Goal: Task Accomplishment & Management: Manage account settings

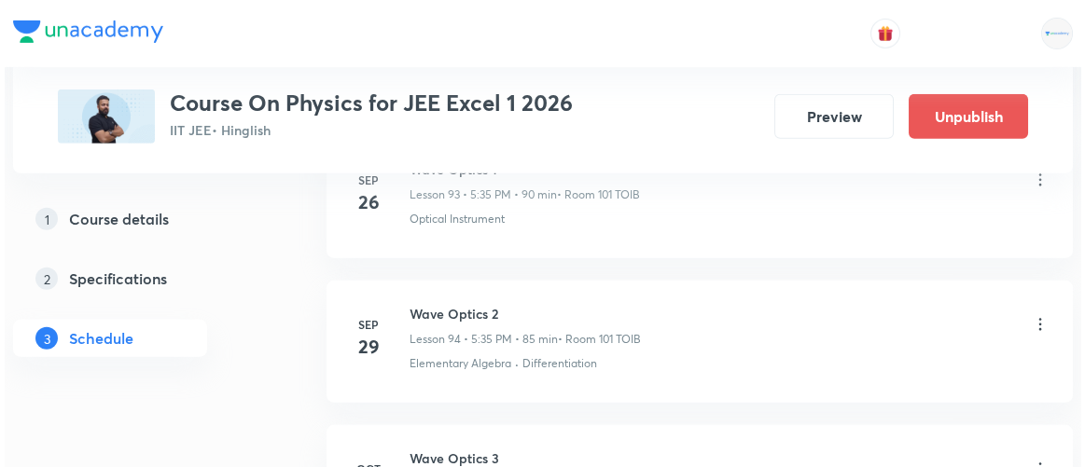
scroll to position [15004, 0]
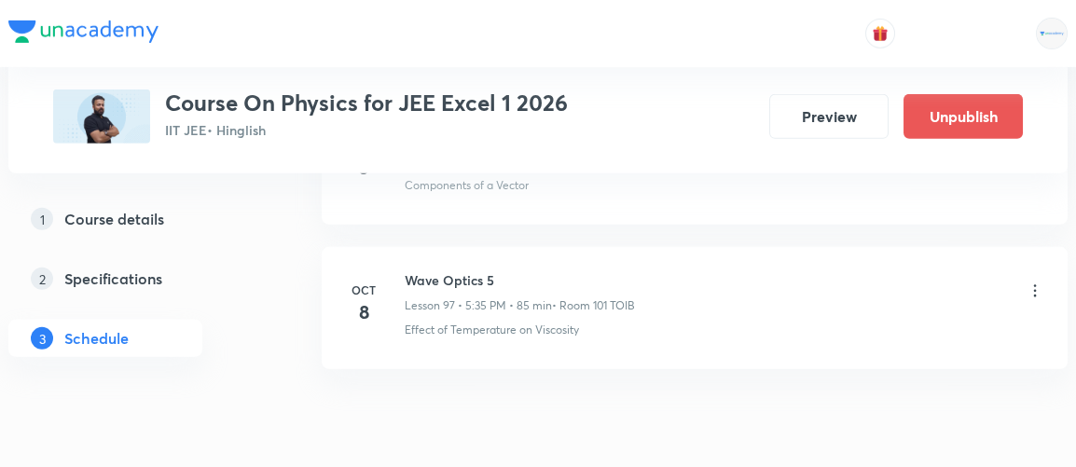
click at [1035, 284] on icon at bounding box center [1035, 290] width 3 height 12
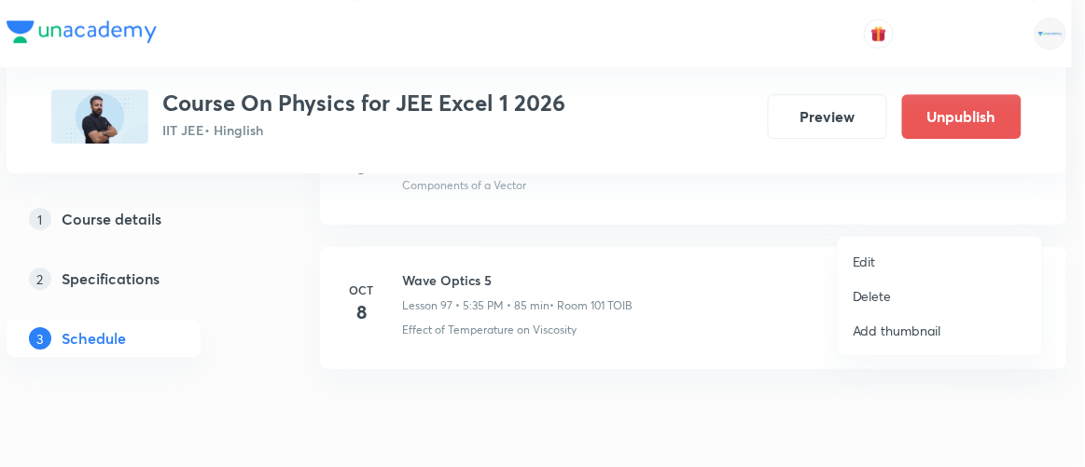
click at [856, 270] on p "Edit" at bounding box center [863, 262] width 23 height 20
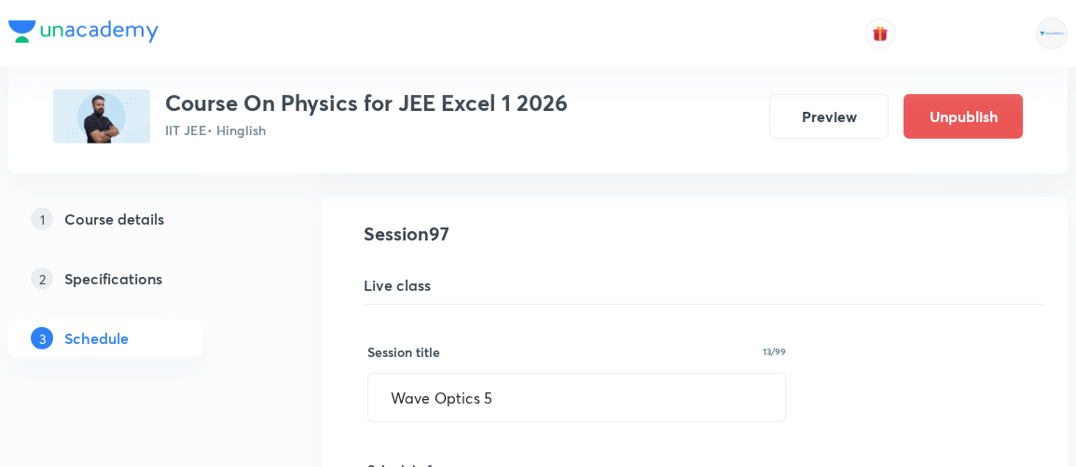
scroll to position [14090, 0]
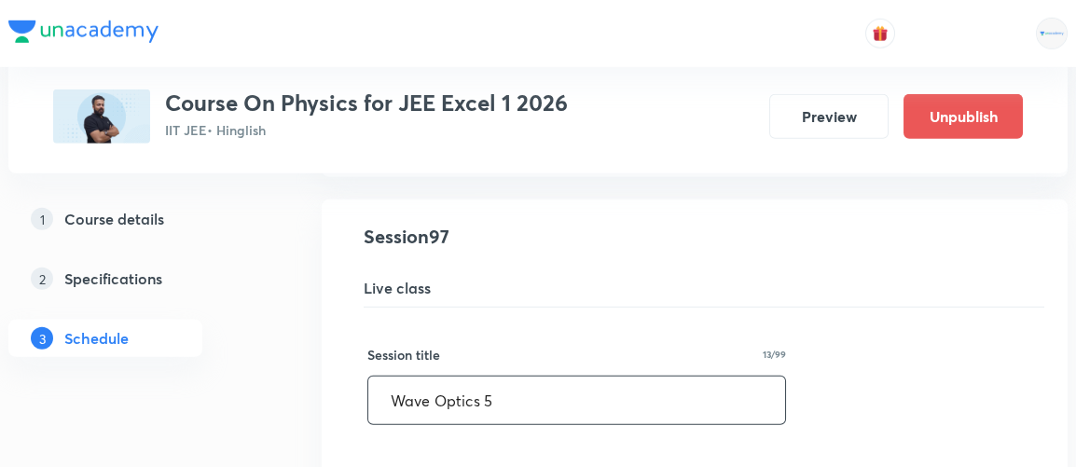
drag, startPoint x: 516, startPoint y: 334, endPoint x: 349, endPoint y: 333, distance: 166.9
type input "Modern Physics 1"
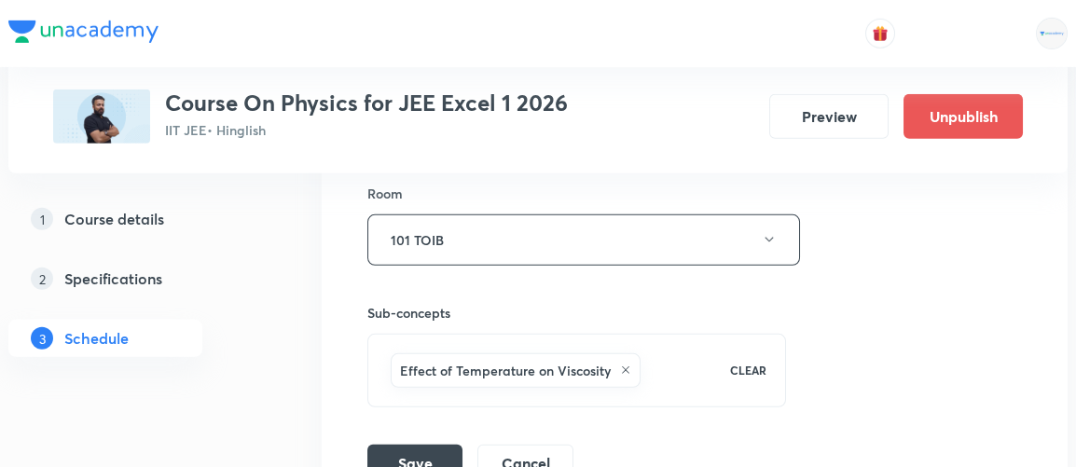
scroll to position [14731, 0]
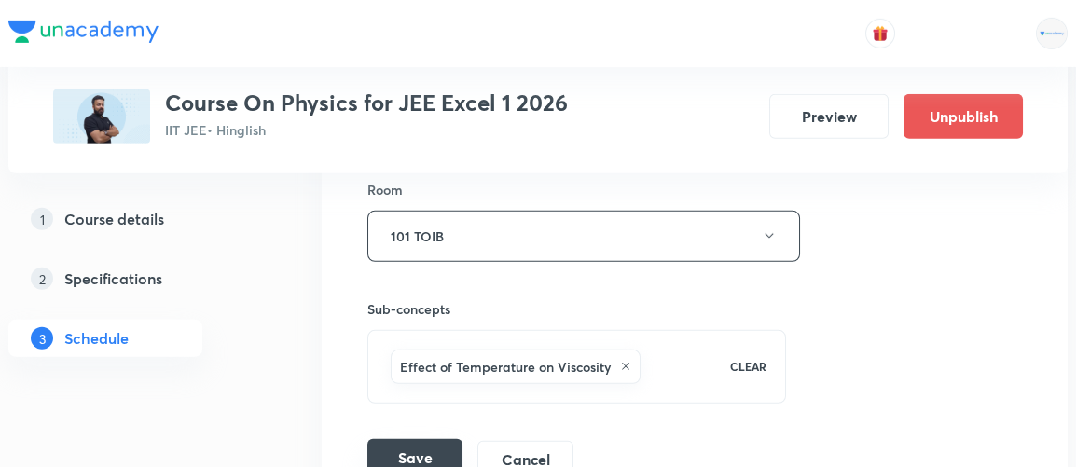
click at [422, 439] on button "Save" at bounding box center [414, 457] width 95 height 37
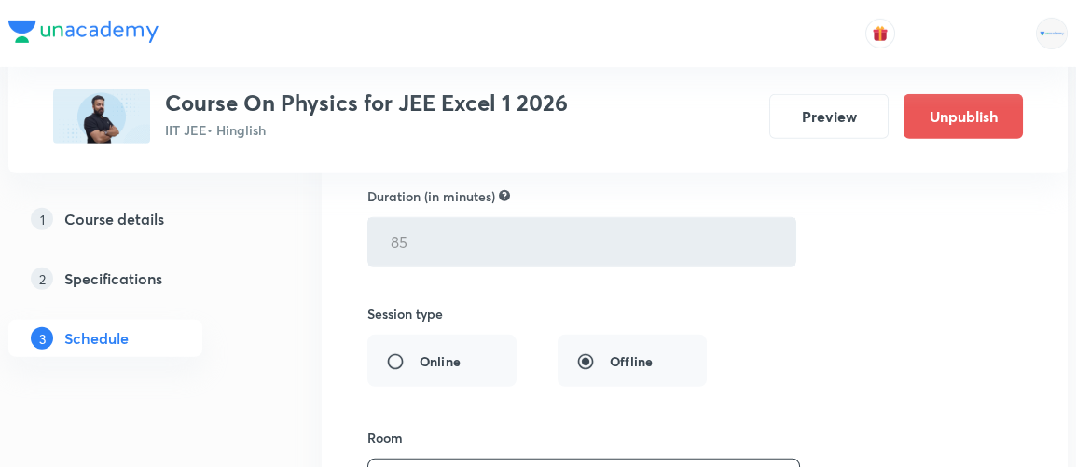
scroll to position [14150, 0]
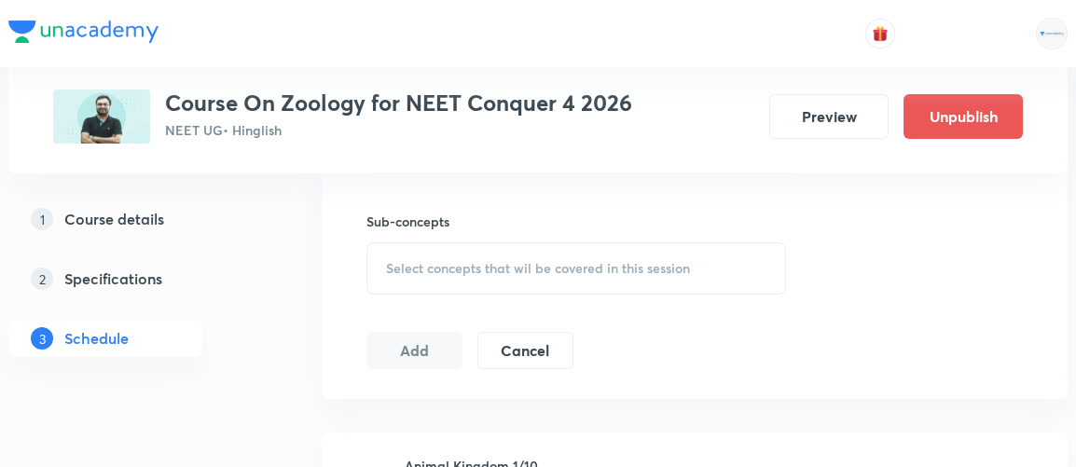
scroll to position [908, 0]
click at [503, 262] on span "Select concepts that wil be covered in this session" at bounding box center [538, 269] width 304 height 15
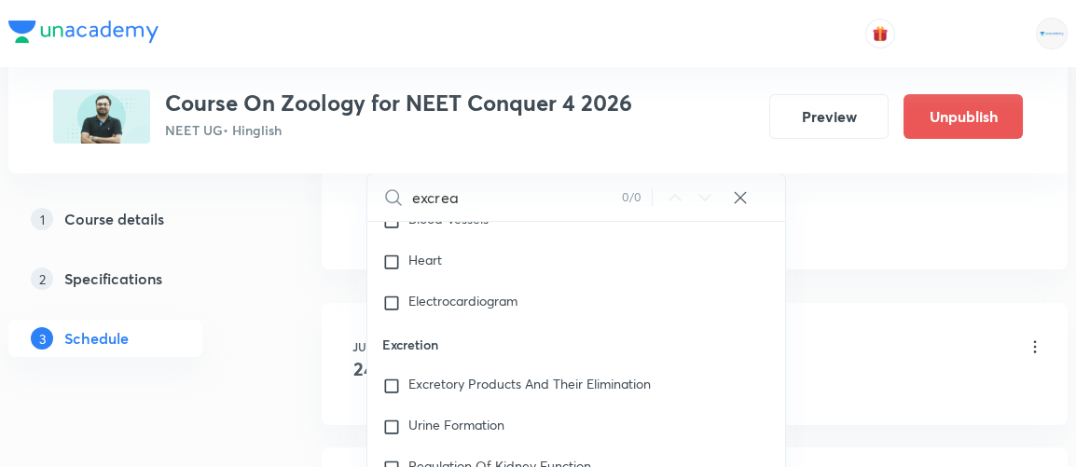
scroll to position [2321, 0]
type input "excrea"
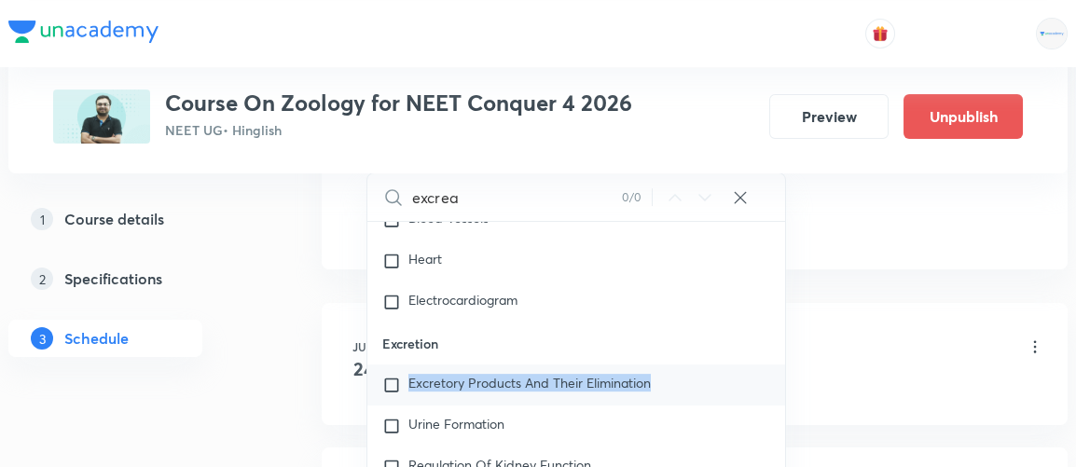
drag, startPoint x: 411, startPoint y: 379, endPoint x: 670, endPoint y: 374, distance: 258.4
click at [670, 374] on div "Excretory Products And Their Elimination" at bounding box center [576, 385] width 418 height 41
checkbox input "true"
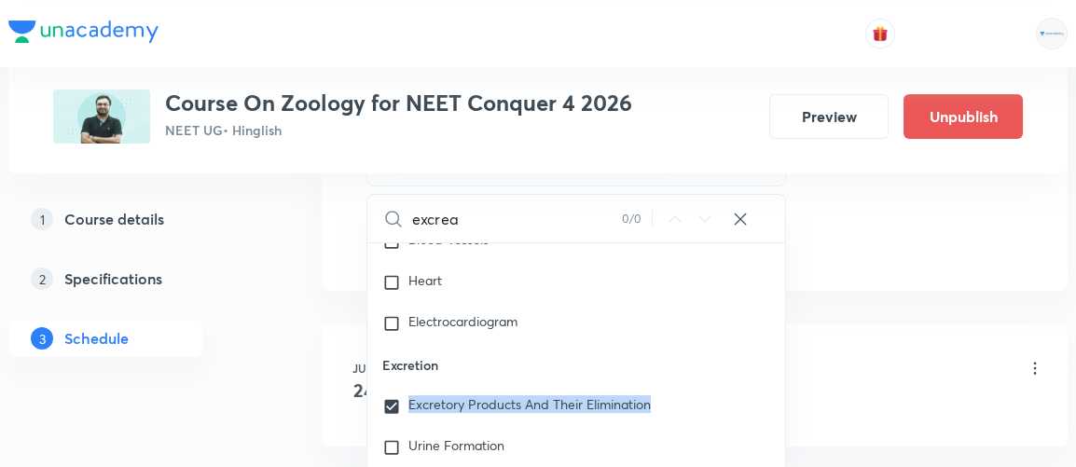
copy span "Excretory Products And Their Elimination"
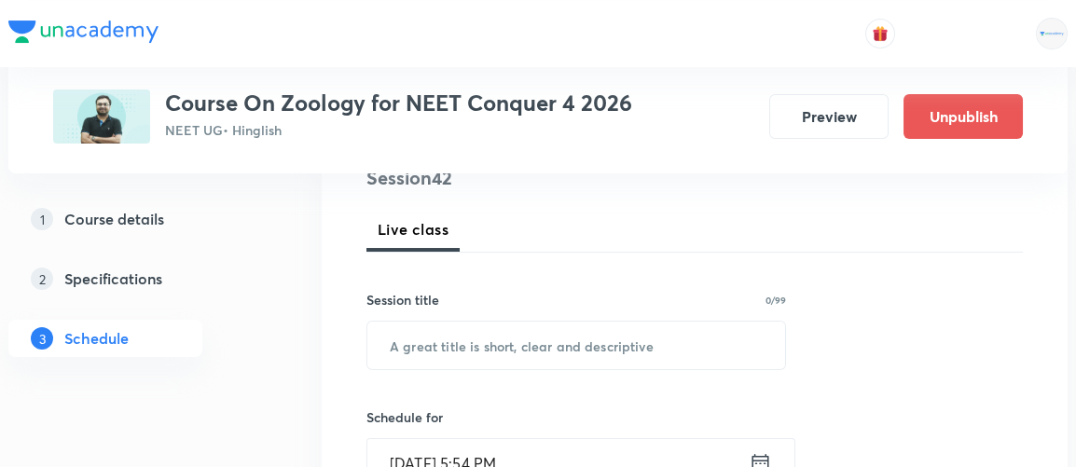
scroll to position [235, 0]
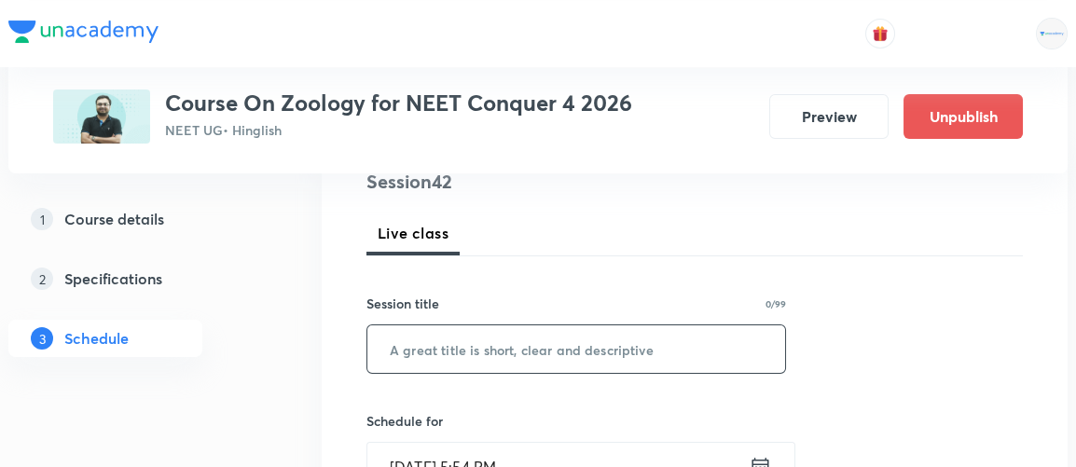
click at [383, 349] on input "text" at bounding box center [576, 349] width 418 height 48
paste input "Excretory Products And Their Elimination"
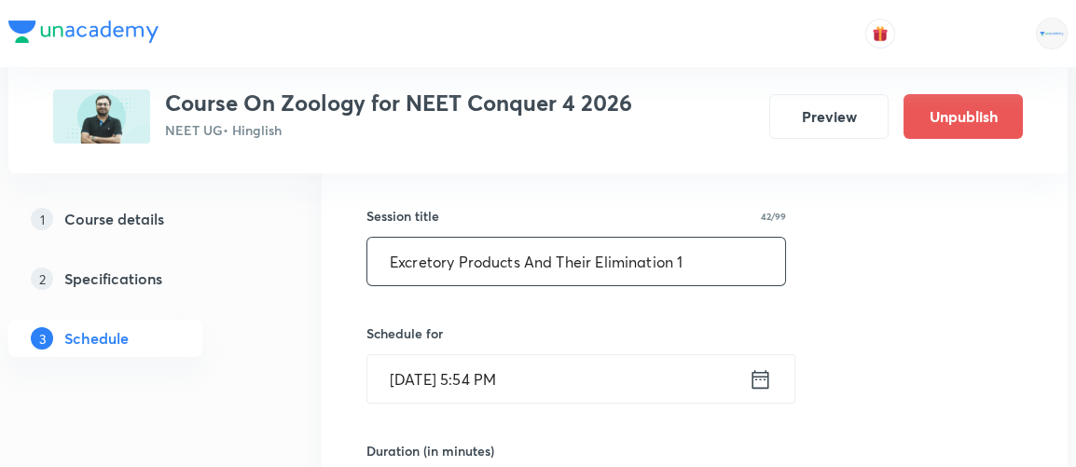
scroll to position [324, 0]
type input "Excretory Products And Their Elimination 1"
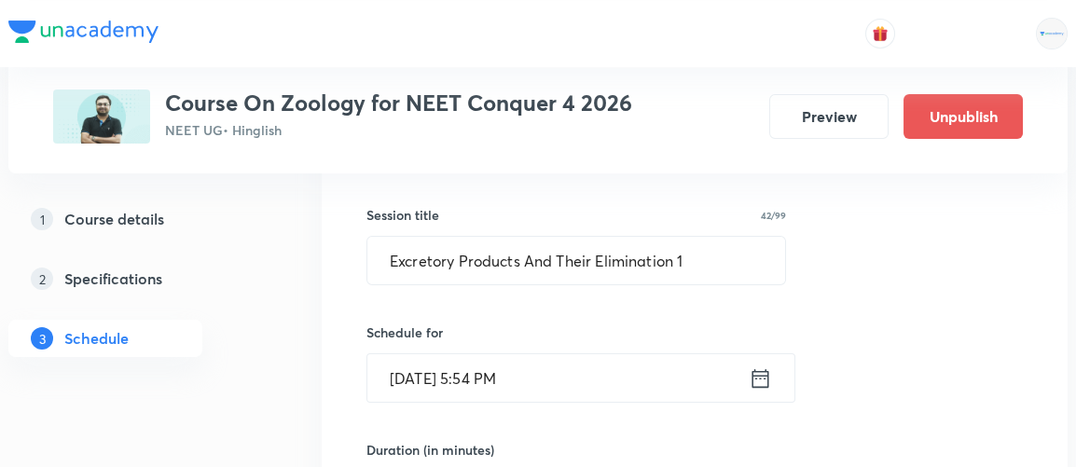
click at [767, 369] on icon at bounding box center [761, 377] width 17 height 19
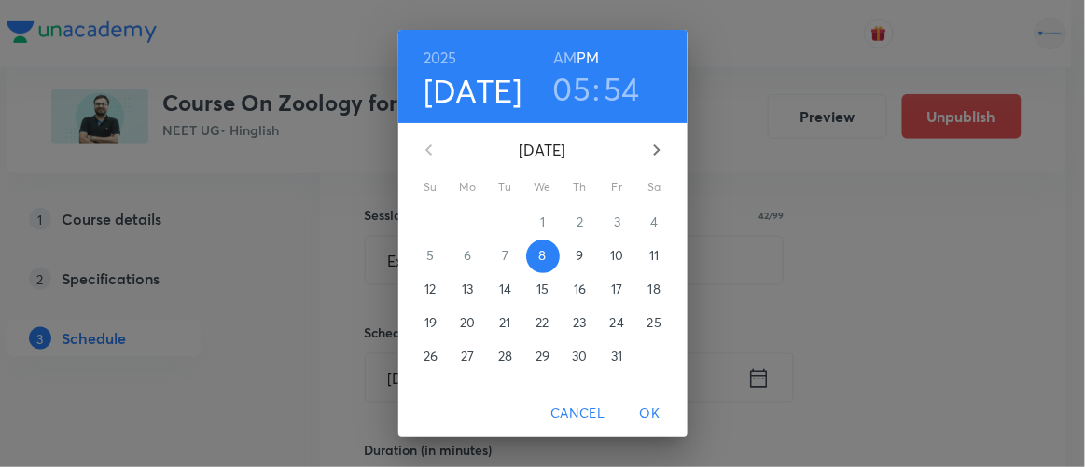
click at [610, 261] on p "10" at bounding box center [616, 255] width 13 height 19
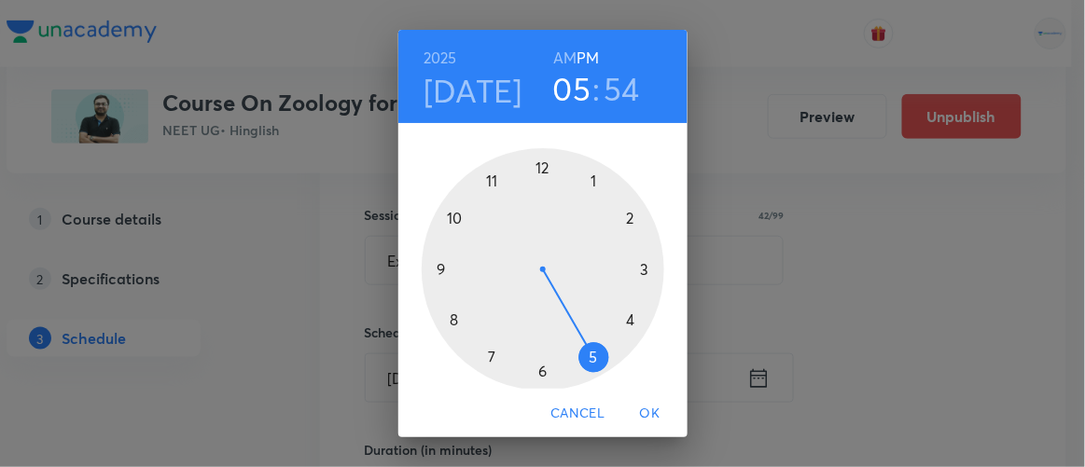
click at [561, 49] on h6 "AM" at bounding box center [564, 58] width 23 height 26
click at [431, 269] on div at bounding box center [543, 269] width 242 height 242
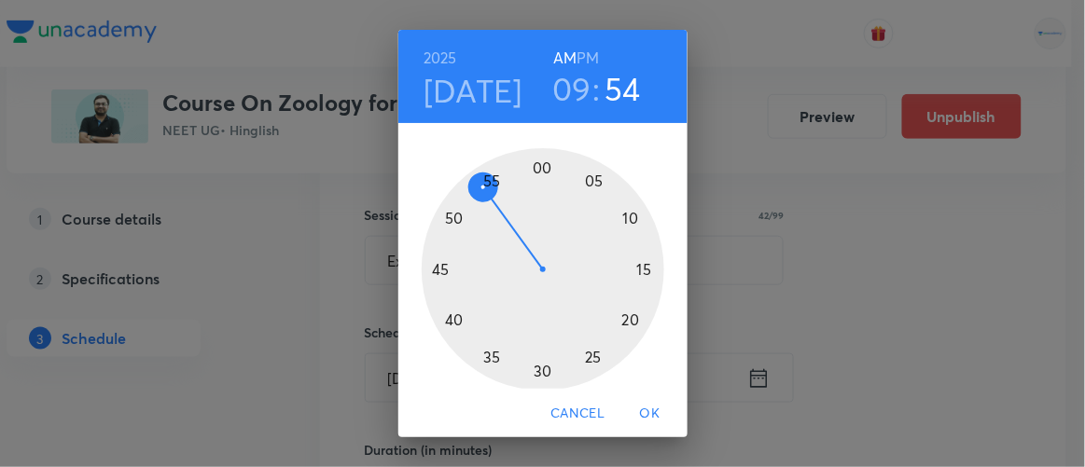
click at [444, 320] on div at bounding box center [543, 269] width 242 height 242
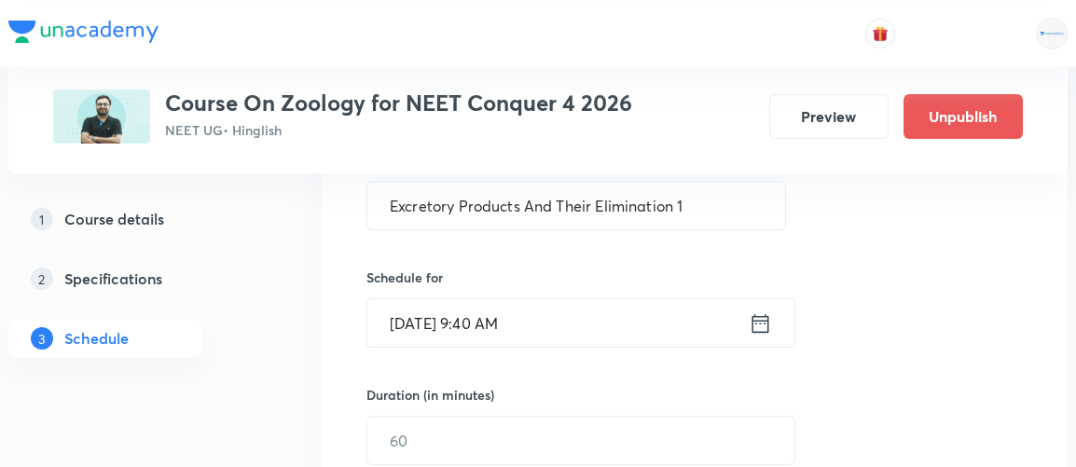
scroll to position [388, 0]
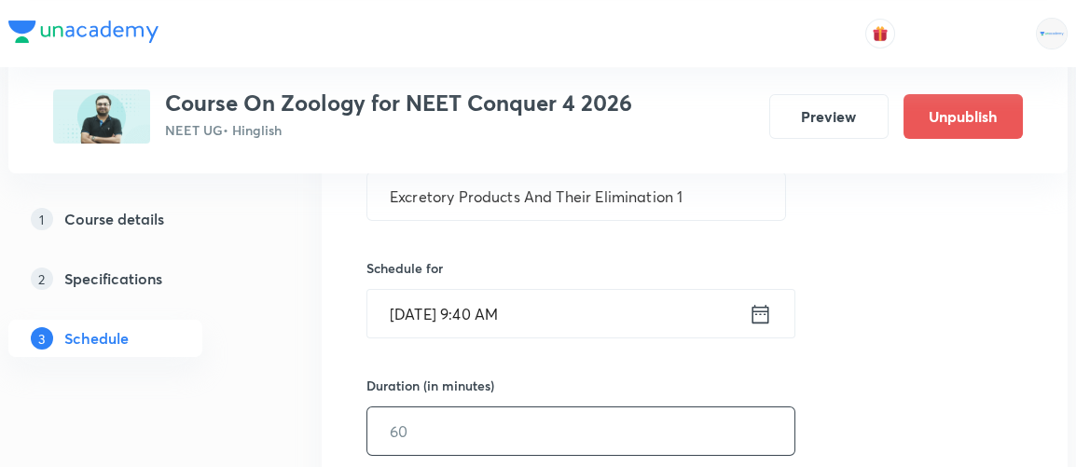
click at [415, 441] on input "text" at bounding box center [580, 432] width 427 height 48
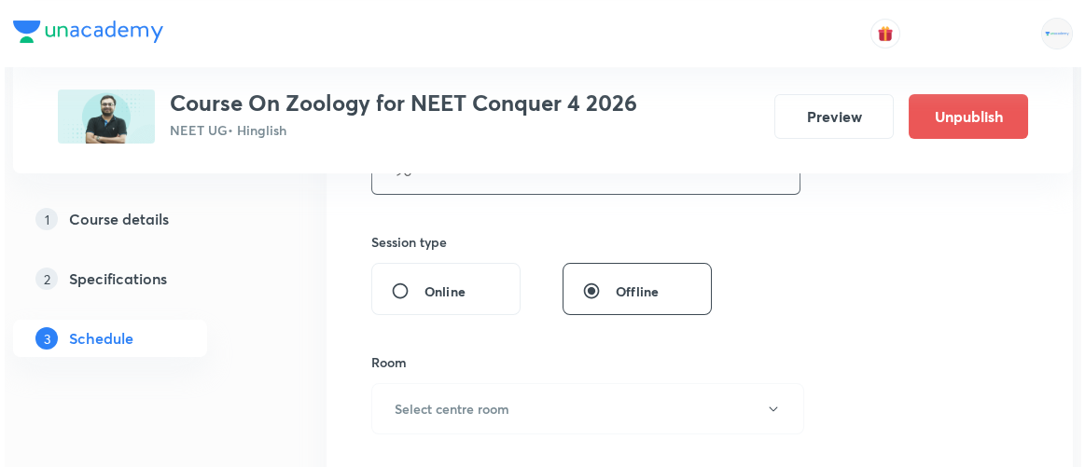
scroll to position [651, 0]
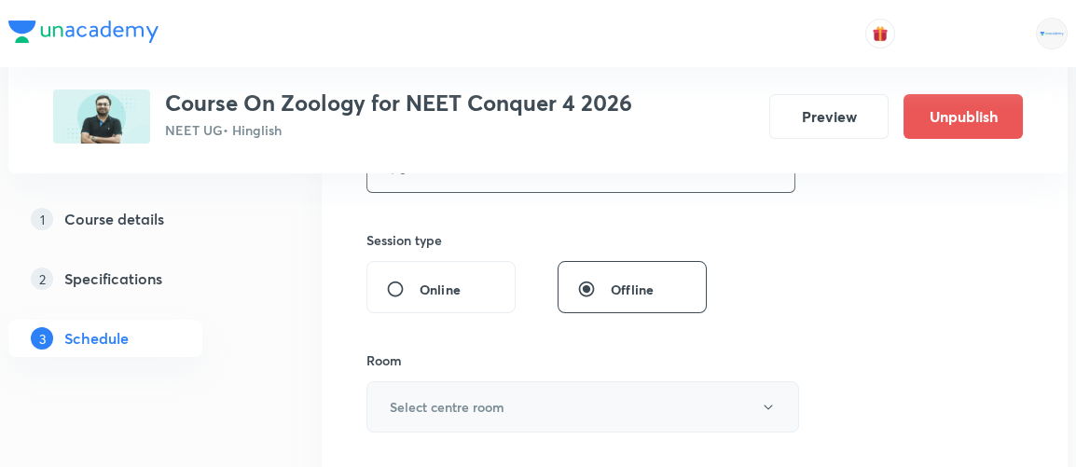
type input "90"
click at [447, 404] on h6 "Select centre room" at bounding box center [447, 407] width 115 height 20
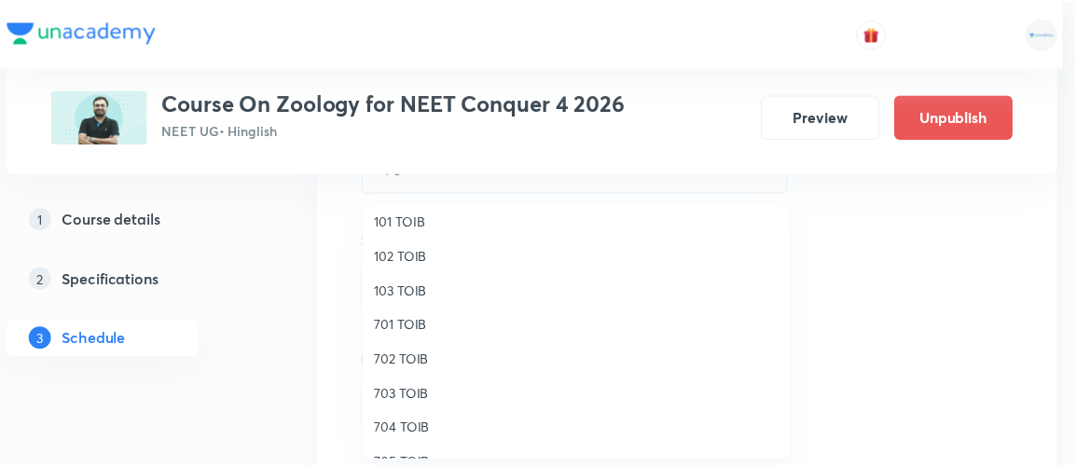
scroll to position [79, 0]
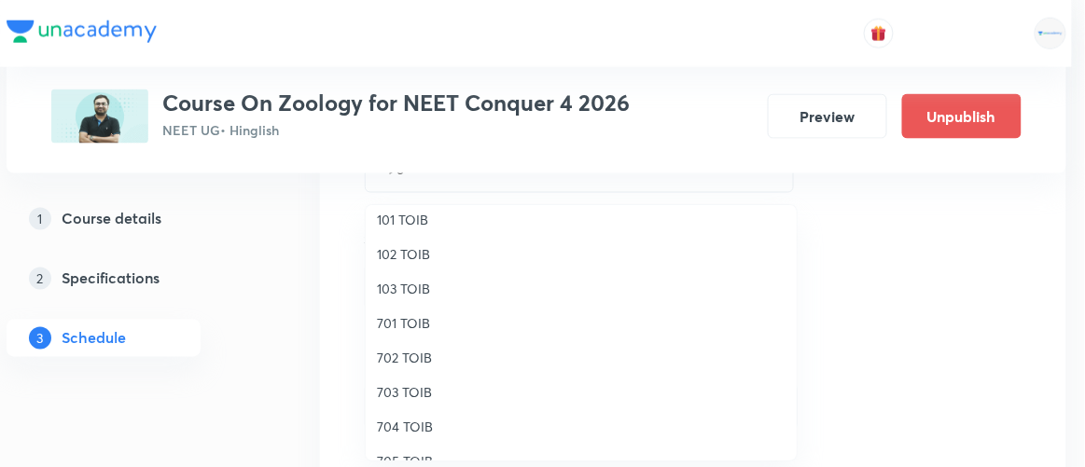
click at [404, 425] on span "704 TOIB" at bounding box center [581, 427] width 409 height 20
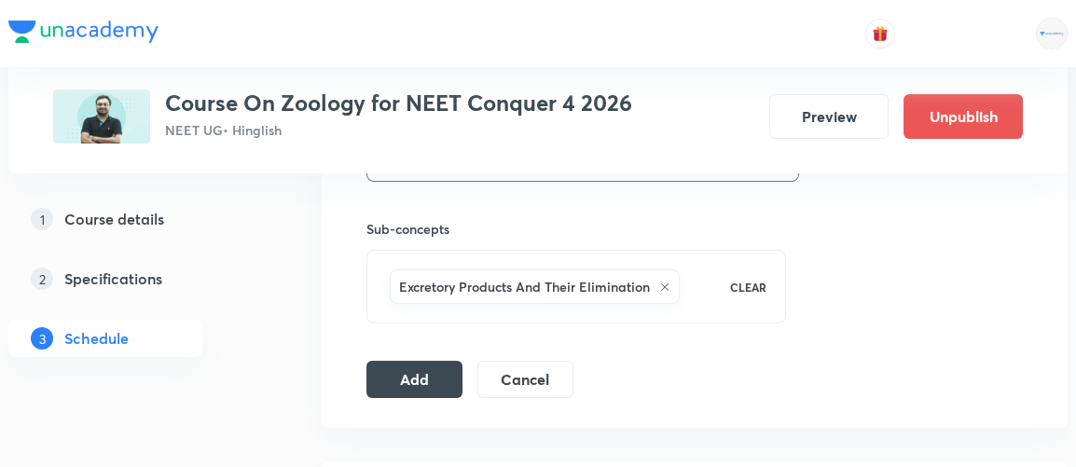
scroll to position [904, 0]
click at [428, 378] on button "Add" at bounding box center [415, 375] width 96 height 37
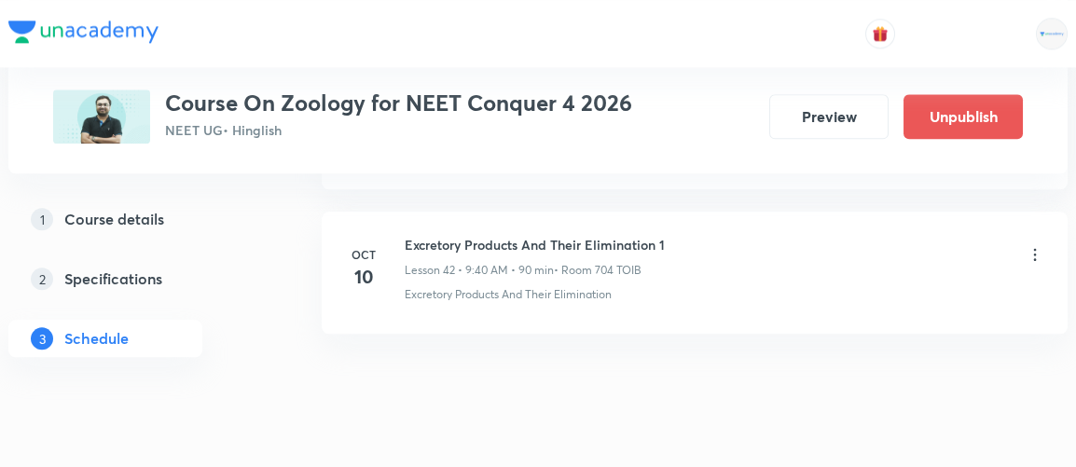
scroll to position [6212, 0]
